Goal: Information Seeking & Learning: Check status

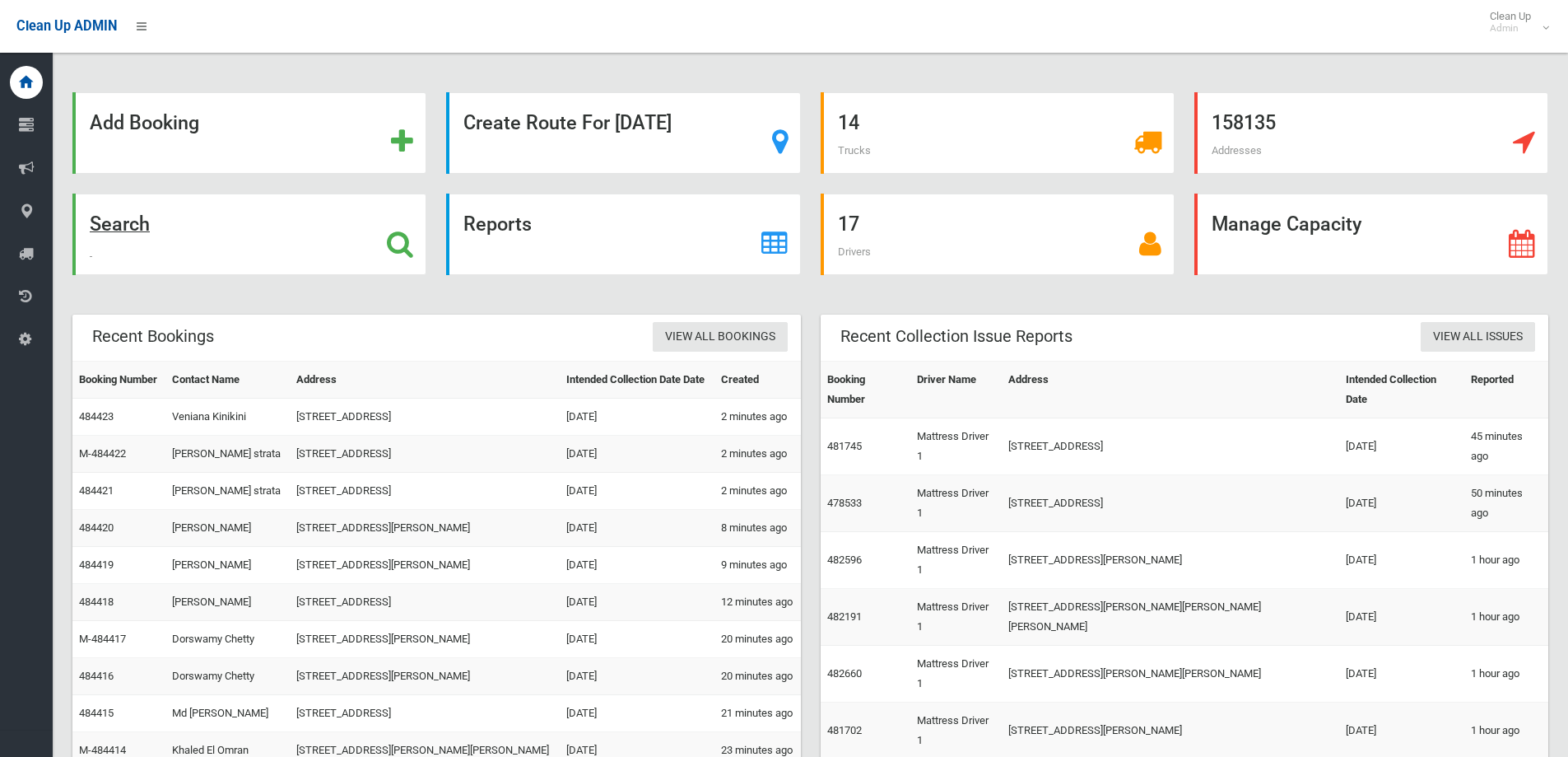
click at [324, 257] on div "Search" at bounding box center [249, 234] width 354 height 81
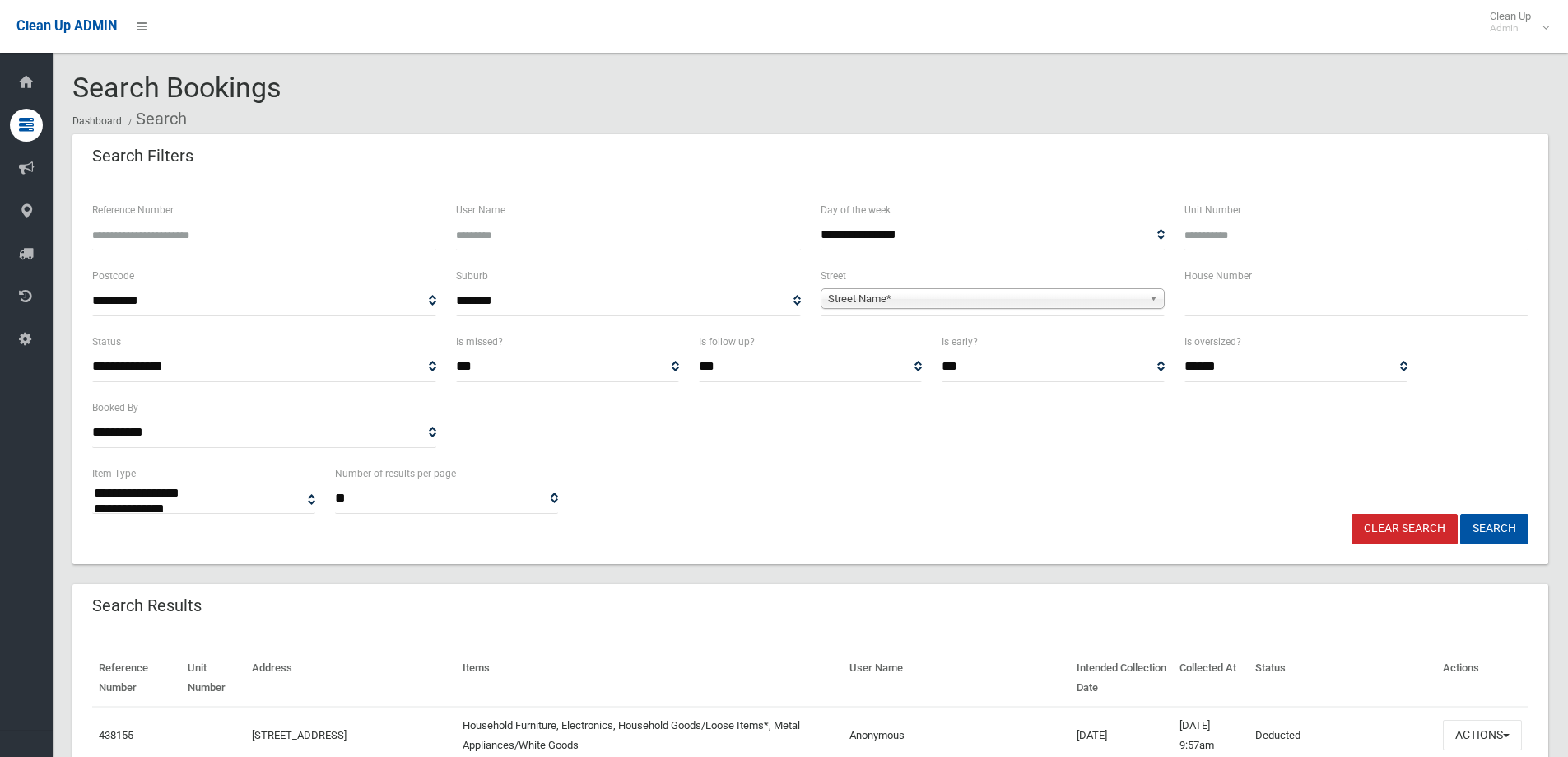
select select
click at [1265, 312] on input "text" at bounding box center [1356, 301] width 344 height 30
type input "*****"
click at [833, 301] on span "Street Name*" at bounding box center [985, 299] width 315 height 20
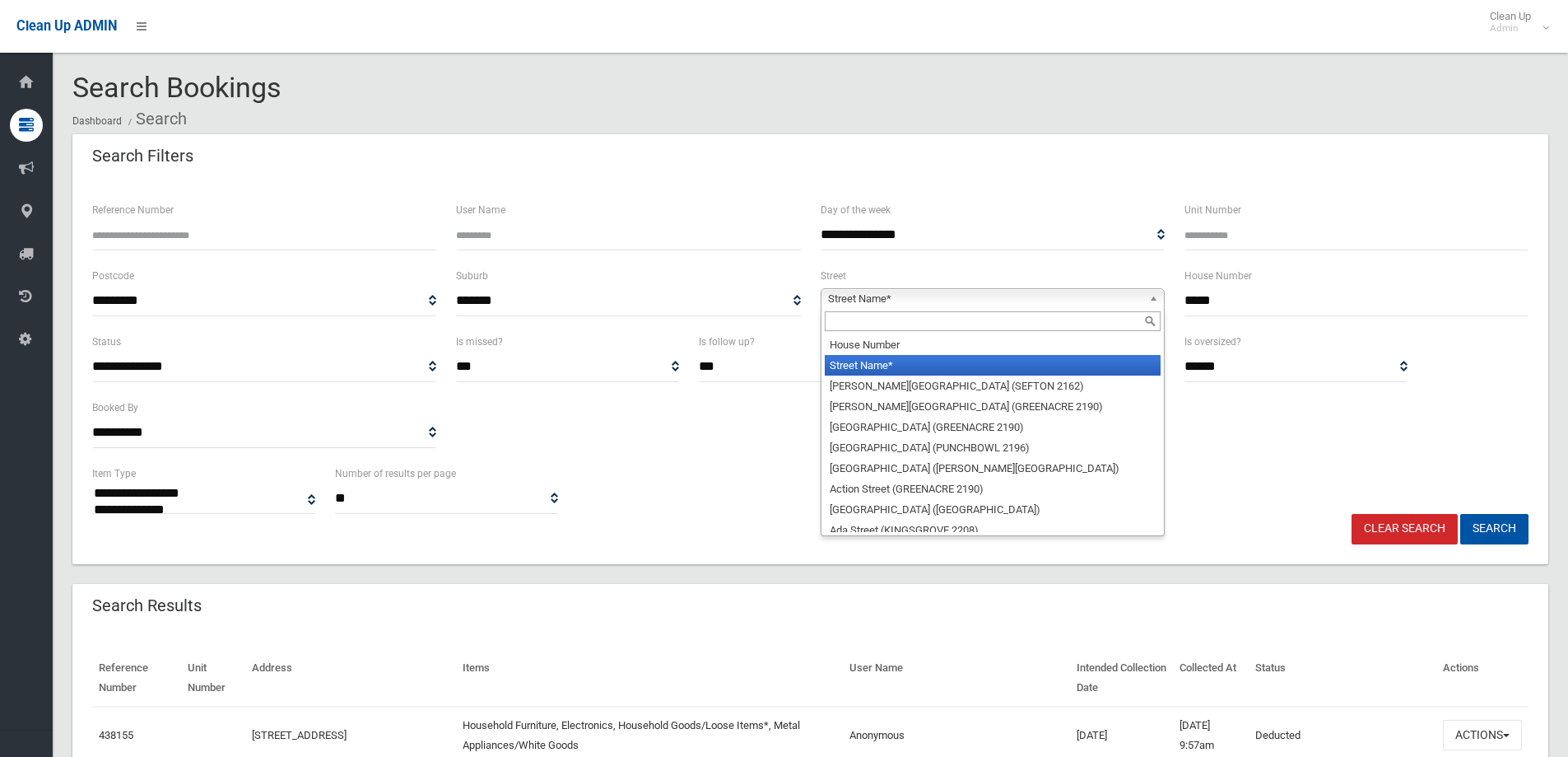
click at [851, 322] on input "text" at bounding box center [992, 322] width 336 height 20
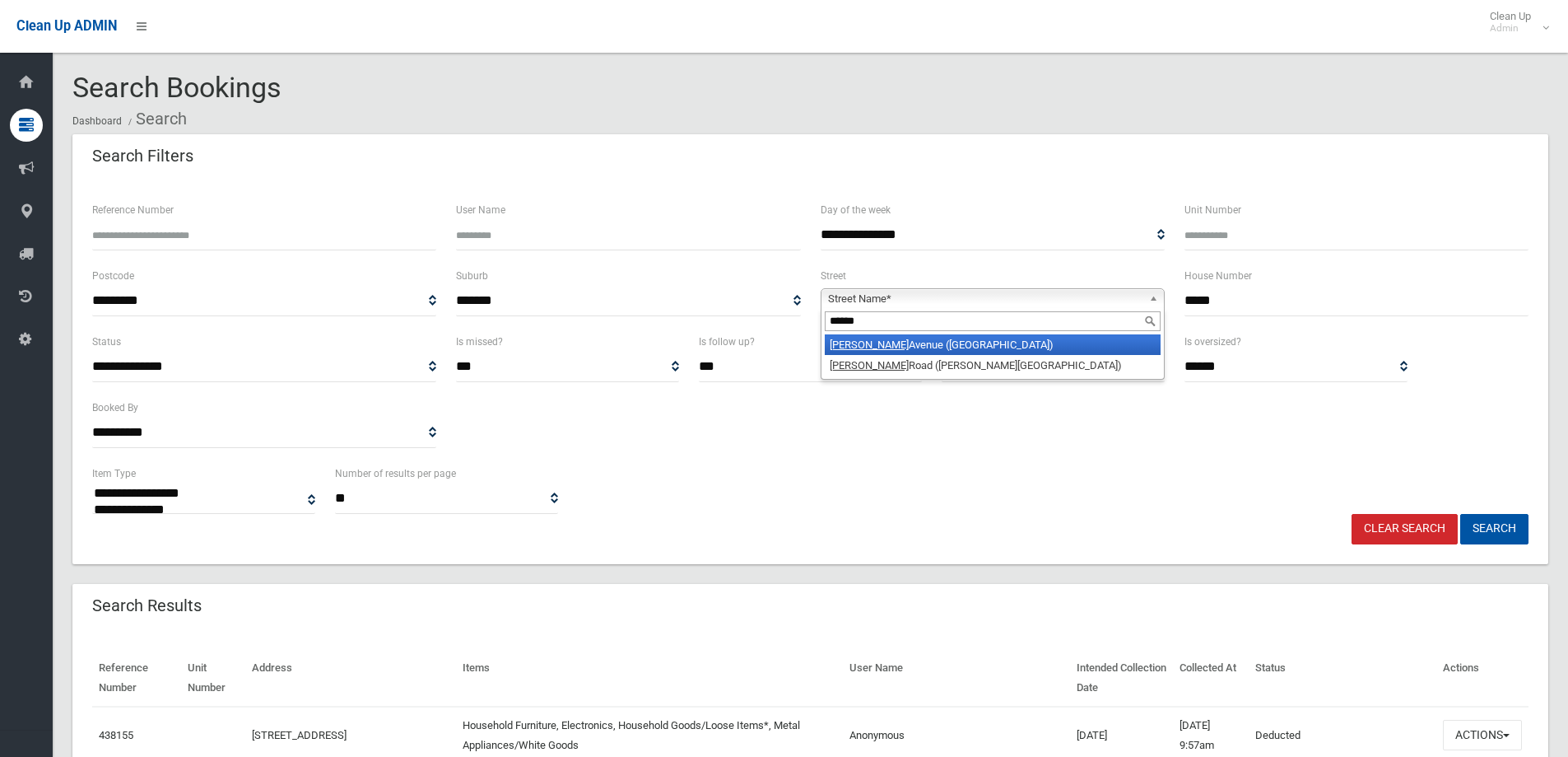
type input "******"
click at [1005, 349] on li "Denman Avenue (WILEY PARK 2195)" at bounding box center [992, 344] width 336 height 21
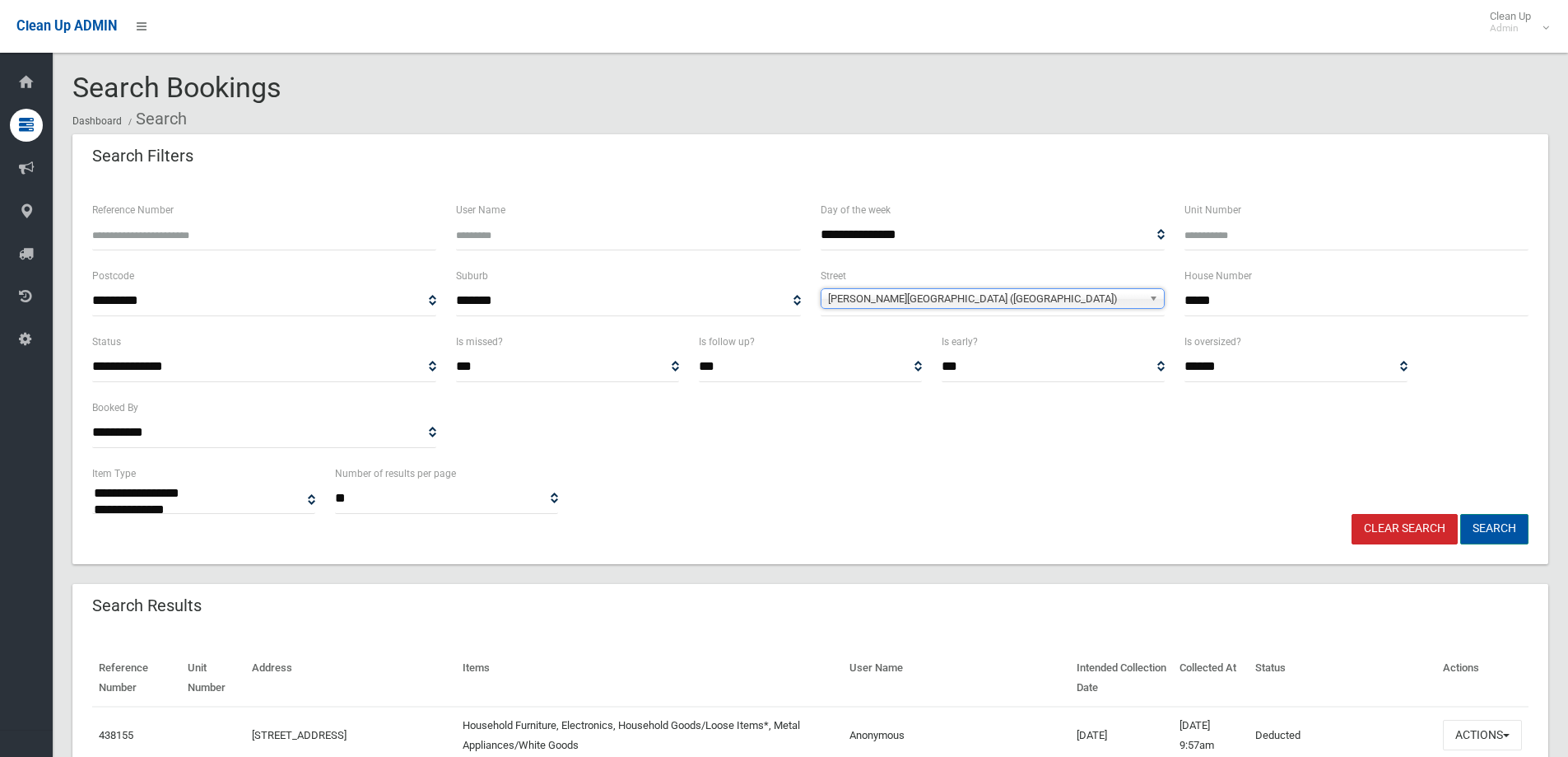
click at [1483, 523] on button "Search" at bounding box center [1495, 529] width 69 height 30
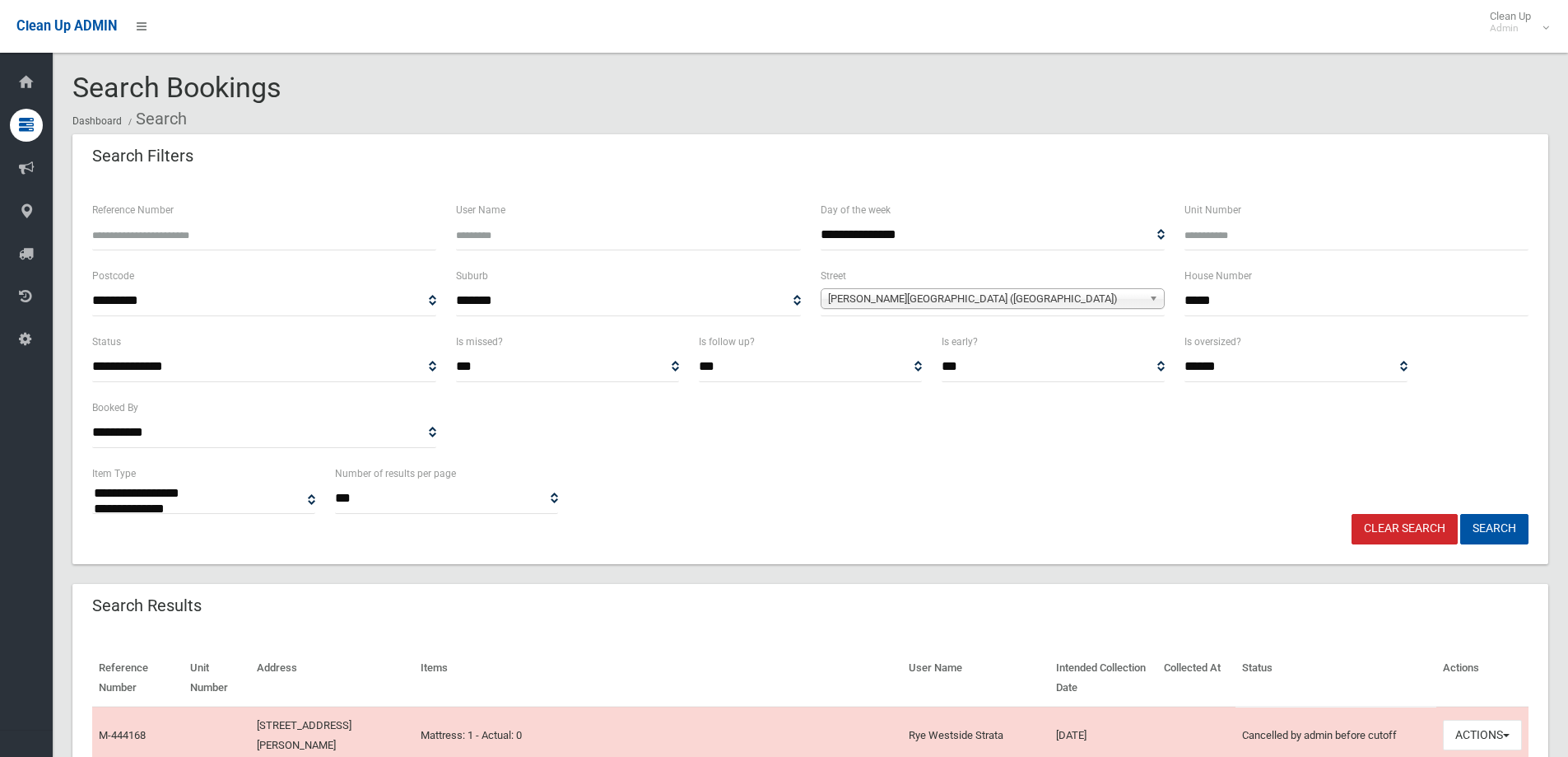
select select
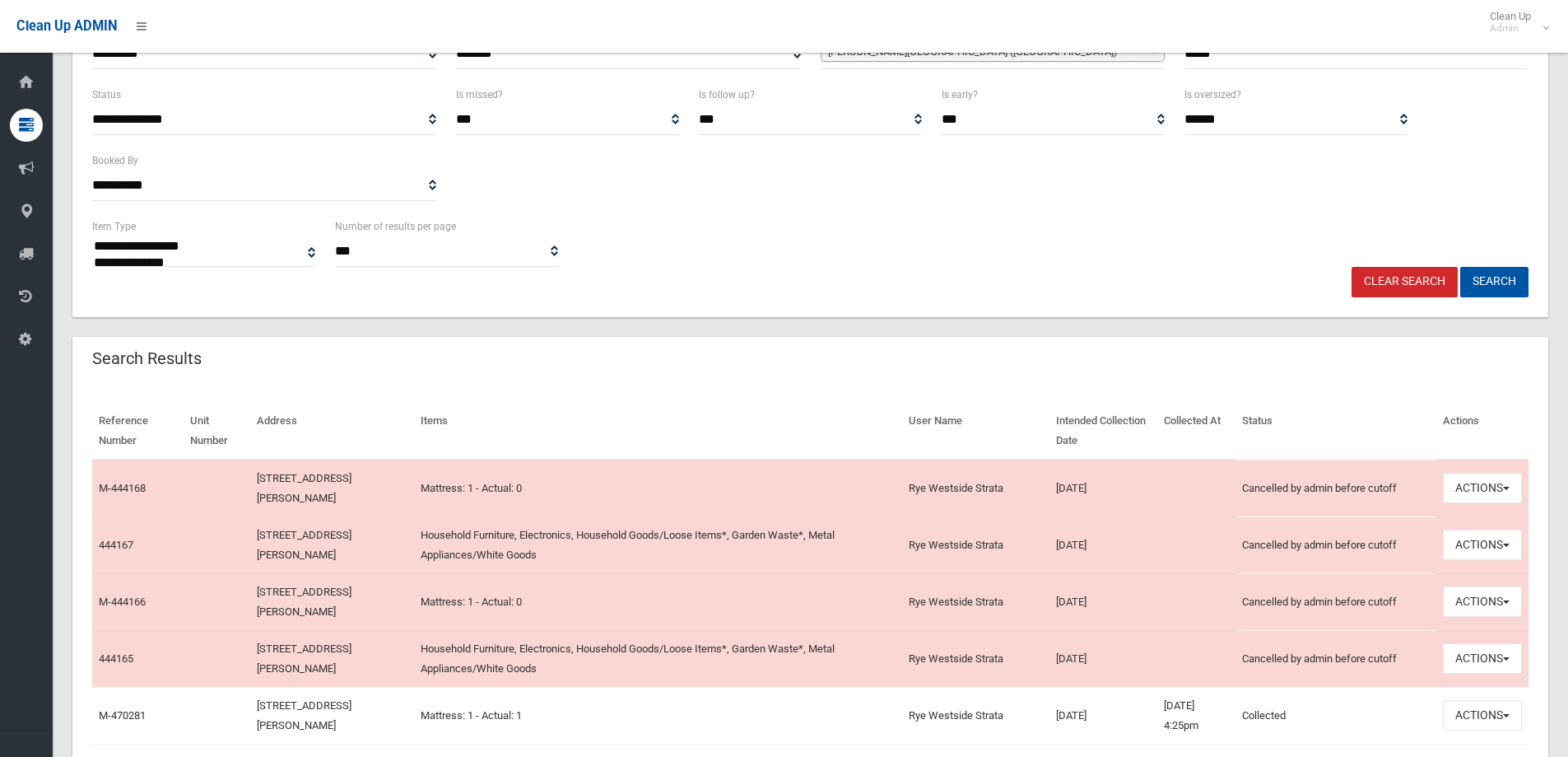
scroll to position [329, 0]
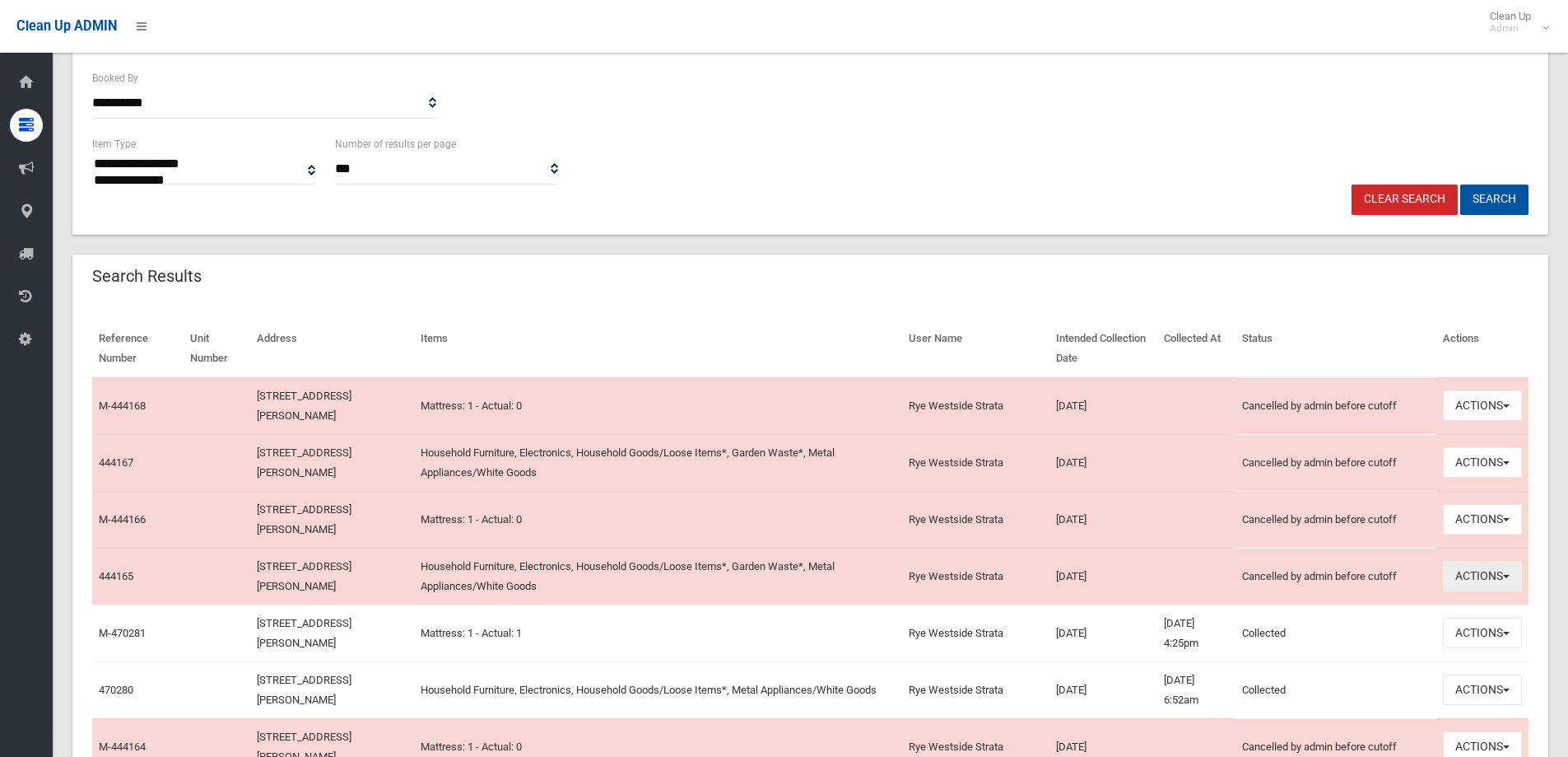
click at [1470, 580] on button "Actions" at bounding box center [1483, 576] width 79 height 30
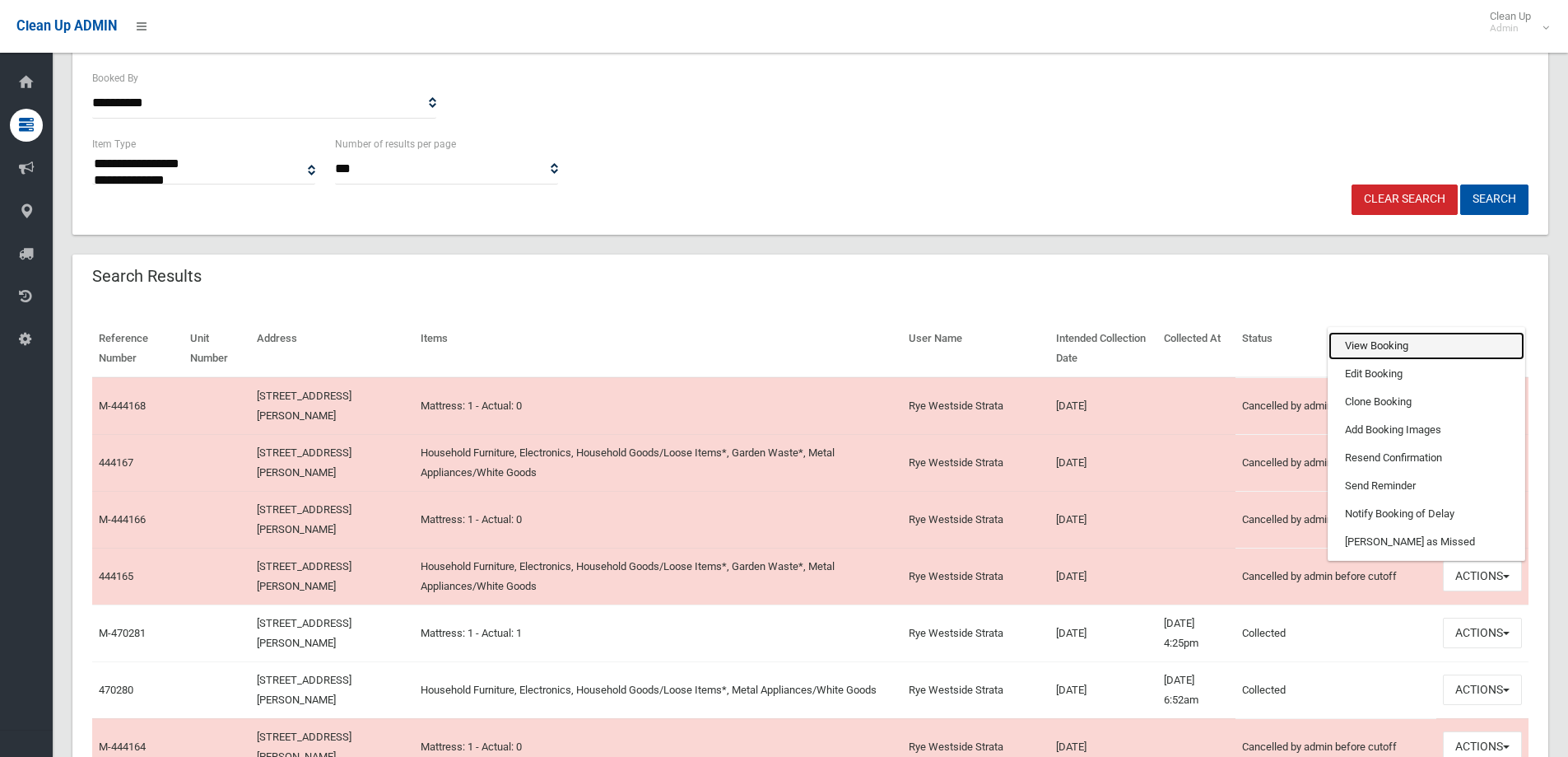
click at [1378, 350] on link "View Booking" at bounding box center [1427, 345] width 196 height 28
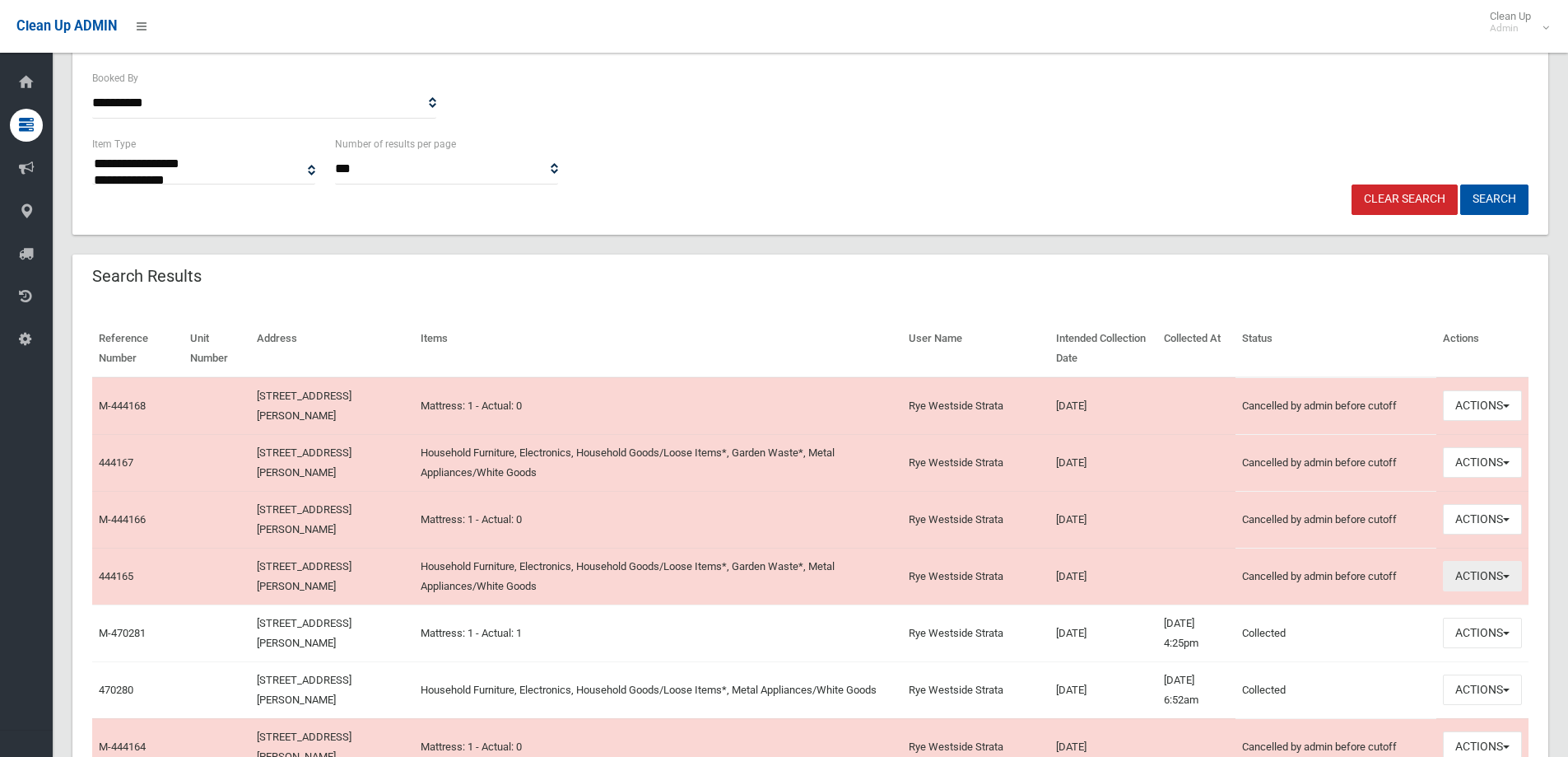
click at [1491, 574] on button "Actions" at bounding box center [1483, 576] width 79 height 30
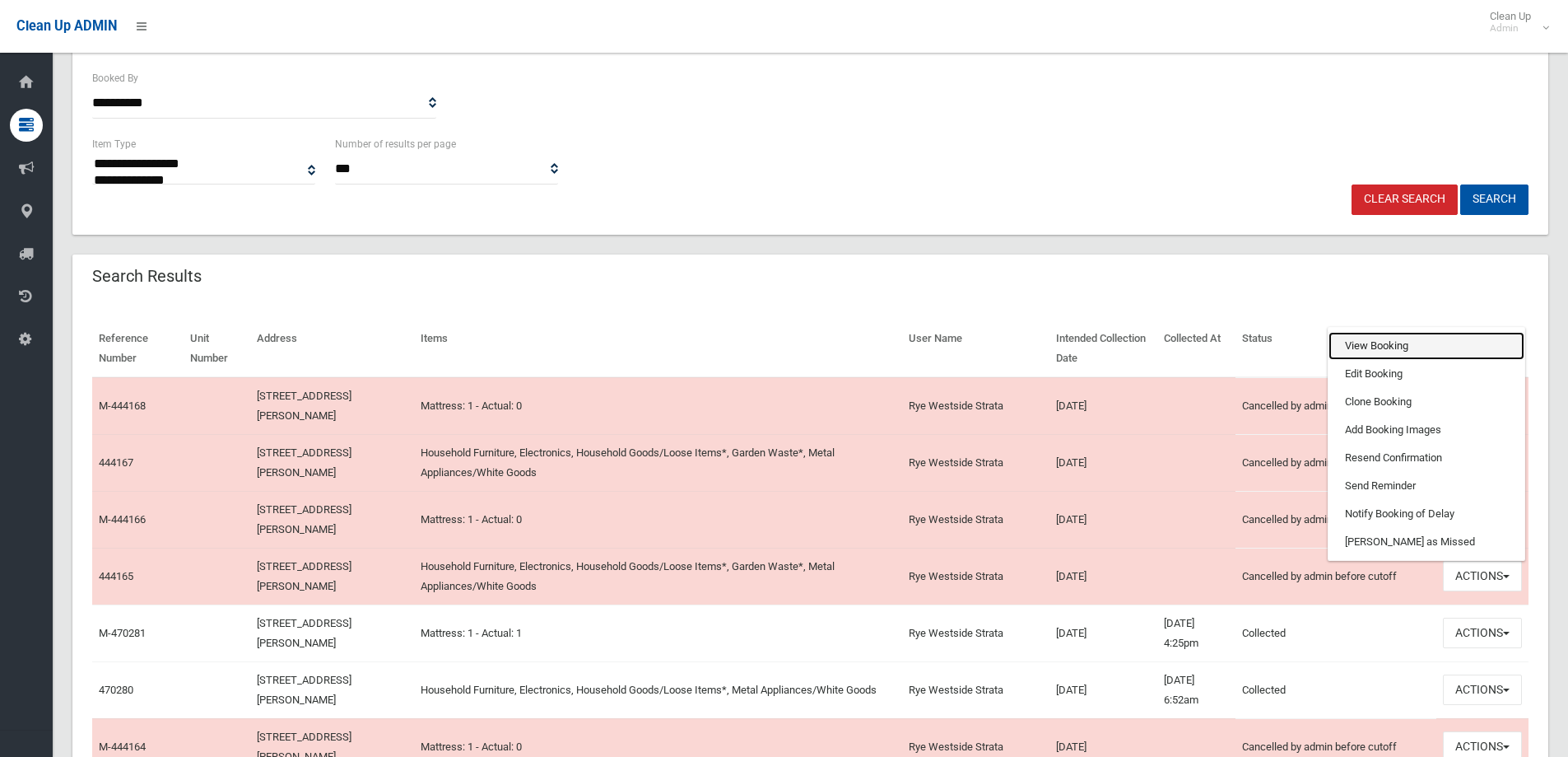
click at [1401, 352] on link "View Booking" at bounding box center [1427, 345] width 196 height 28
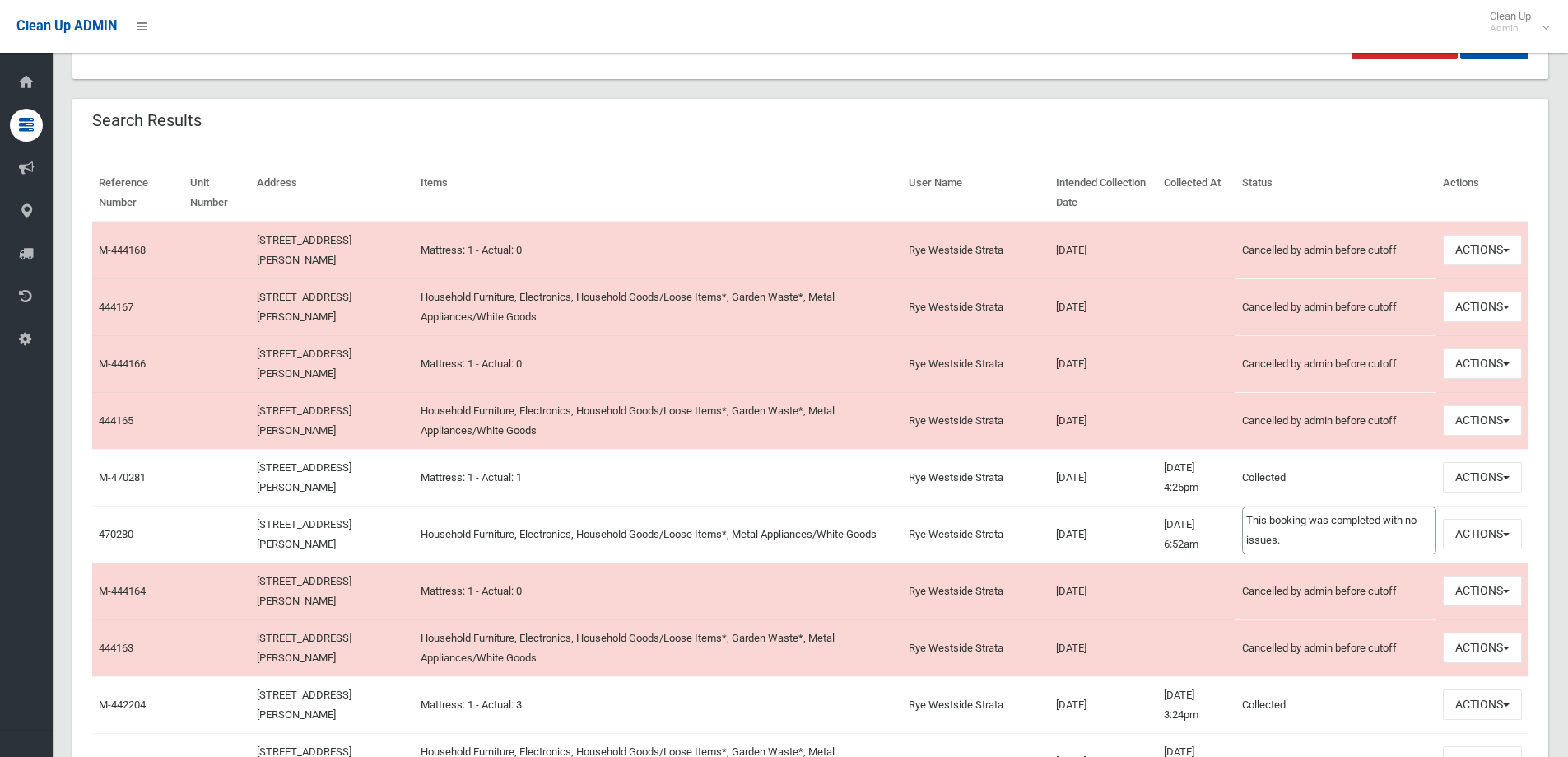
scroll to position [494, 0]
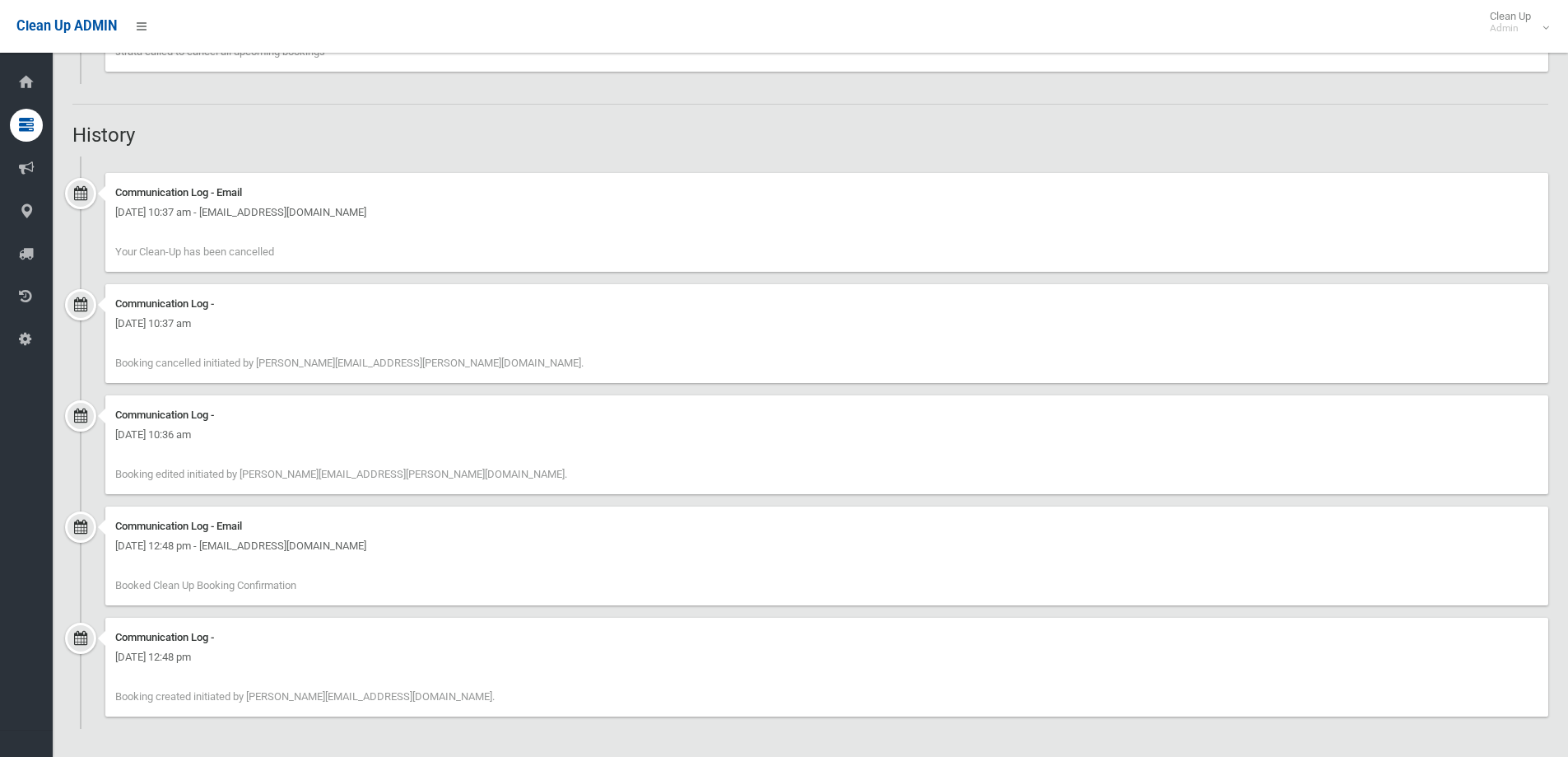
scroll to position [1159, 0]
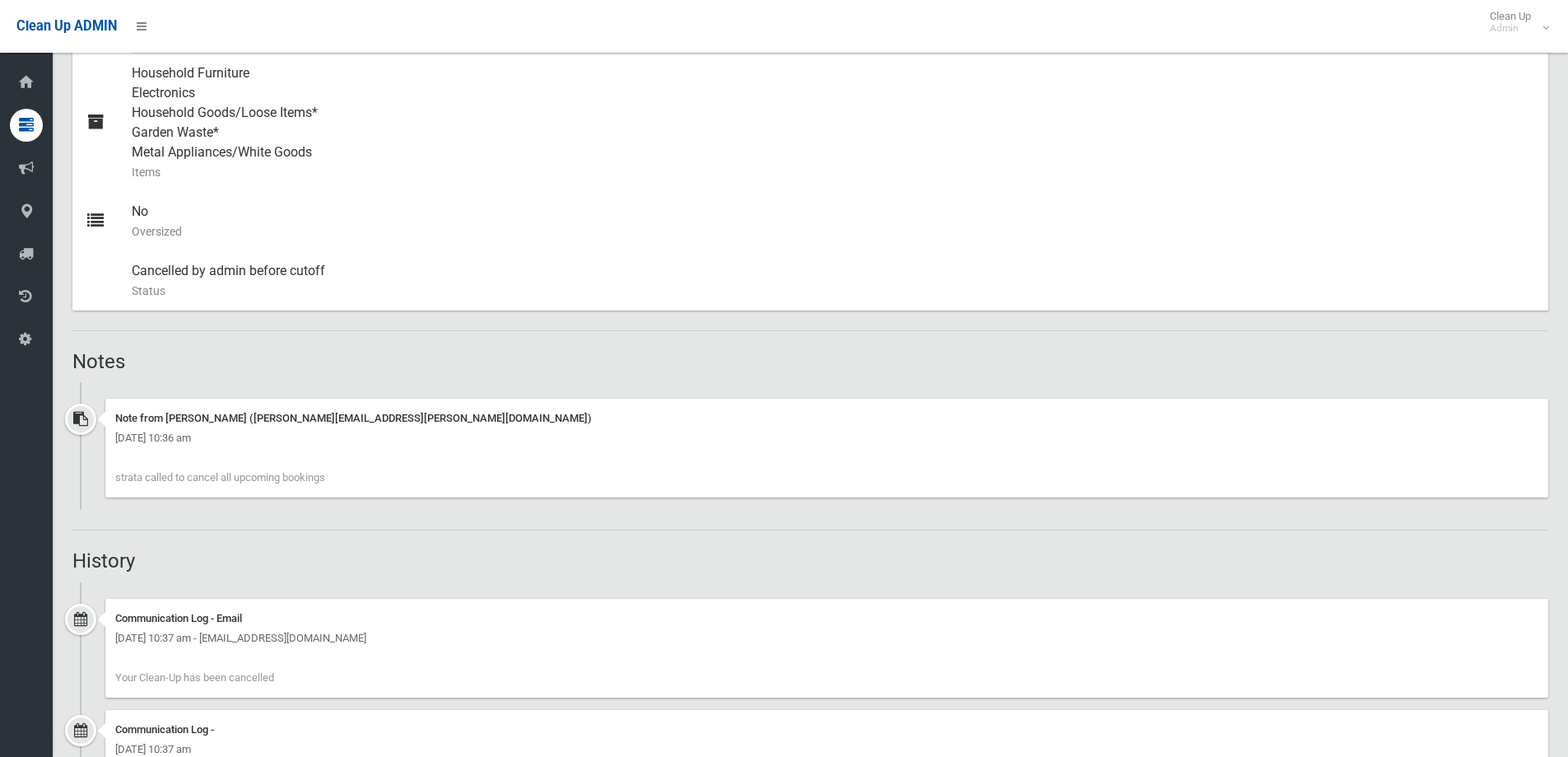
scroll to position [741, 0]
